Goal: Find contact information: Find contact information

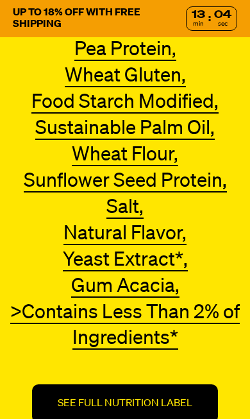
scroll to position [3518, 0]
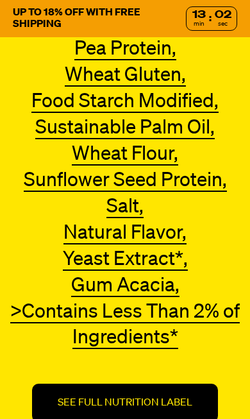
click at [178, 396] on p "SEE FULL NUTRITION LABEL" at bounding box center [125, 402] width 135 height 13
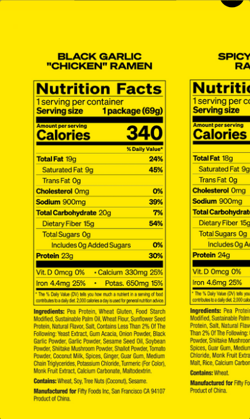
scroll to position [-23, 0]
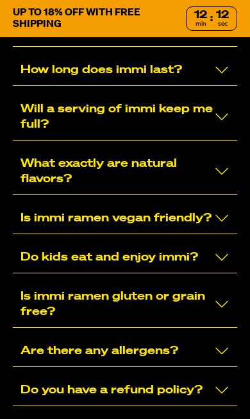
scroll to position [9079, 0]
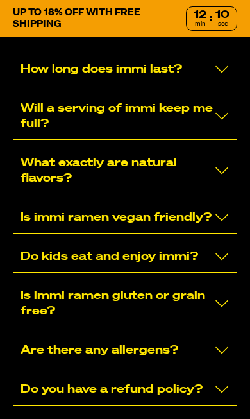
click at [223, 354] on icon "Collapse/Expand" at bounding box center [222, 350] width 13 height 7
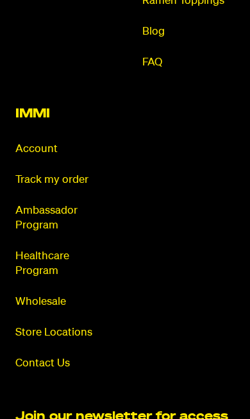
scroll to position [10468, 0]
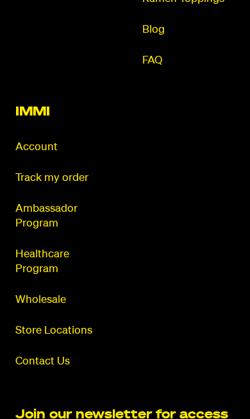
click at [53, 364] on link "Contact Us" at bounding box center [61, 361] width 92 height 15
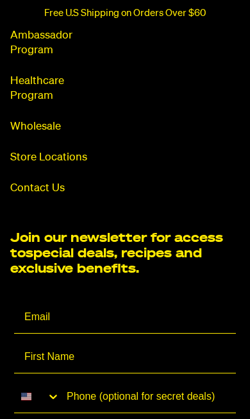
scroll to position [1167, 0]
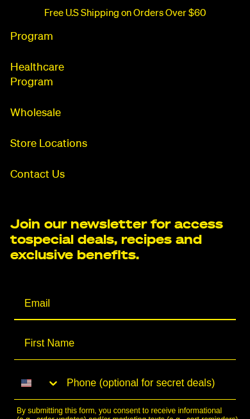
click at [103, 316] on input "Email" at bounding box center [125, 304] width 222 height 32
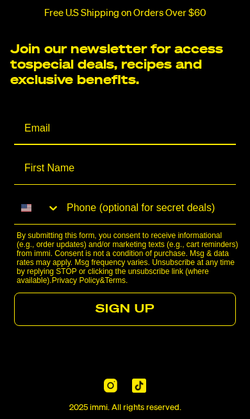
scroll to position [1341, 0]
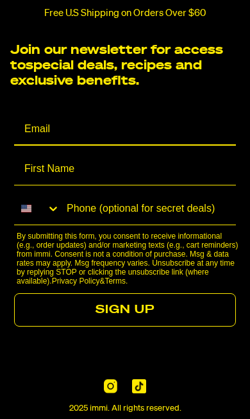
click at [97, 136] on input "Email" at bounding box center [125, 130] width 222 height 32
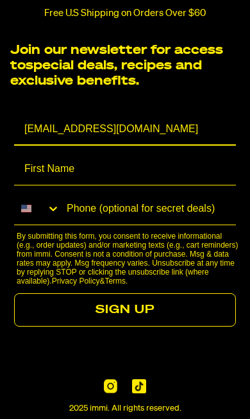
type input "gardnersc72@comcast.net"
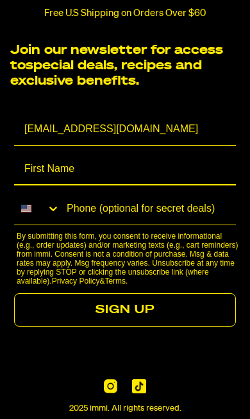
click at [137, 178] on input "First Name" at bounding box center [125, 169] width 222 height 32
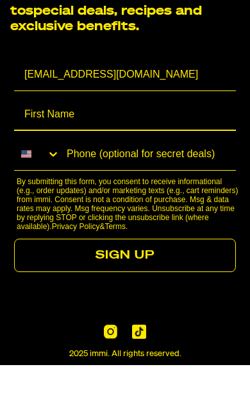
type input "Celeste"
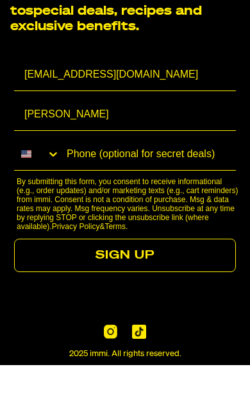
scroll to position [1395, 0]
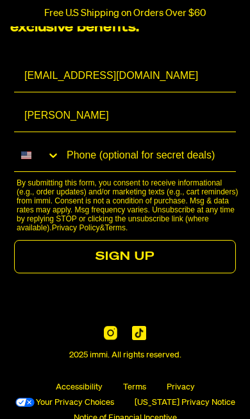
click at [171, 160] on input "Phone (optional for secret deals)" at bounding box center [148, 155] width 176 height 31
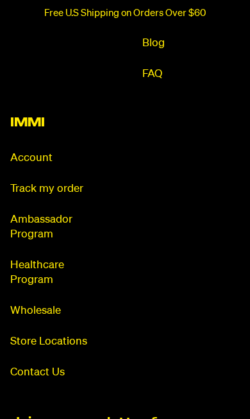
scroll to position [972, 0]
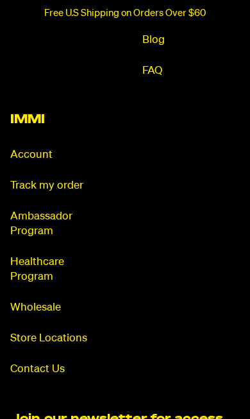
click at [46, 377] on link "Contact Us" at bounding box center [59, 369] width 98 height 15
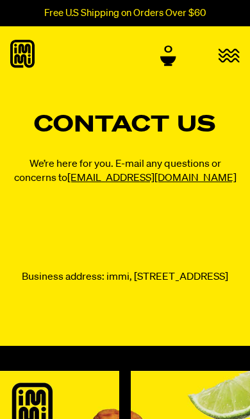
click at [166, 179] on link "[EMAIL_ADDRESS][DOMAIN_NAME]" at bounding box center [151, 178] width 169 height 10
